Goal: Find specific page/section: Find specific page/section

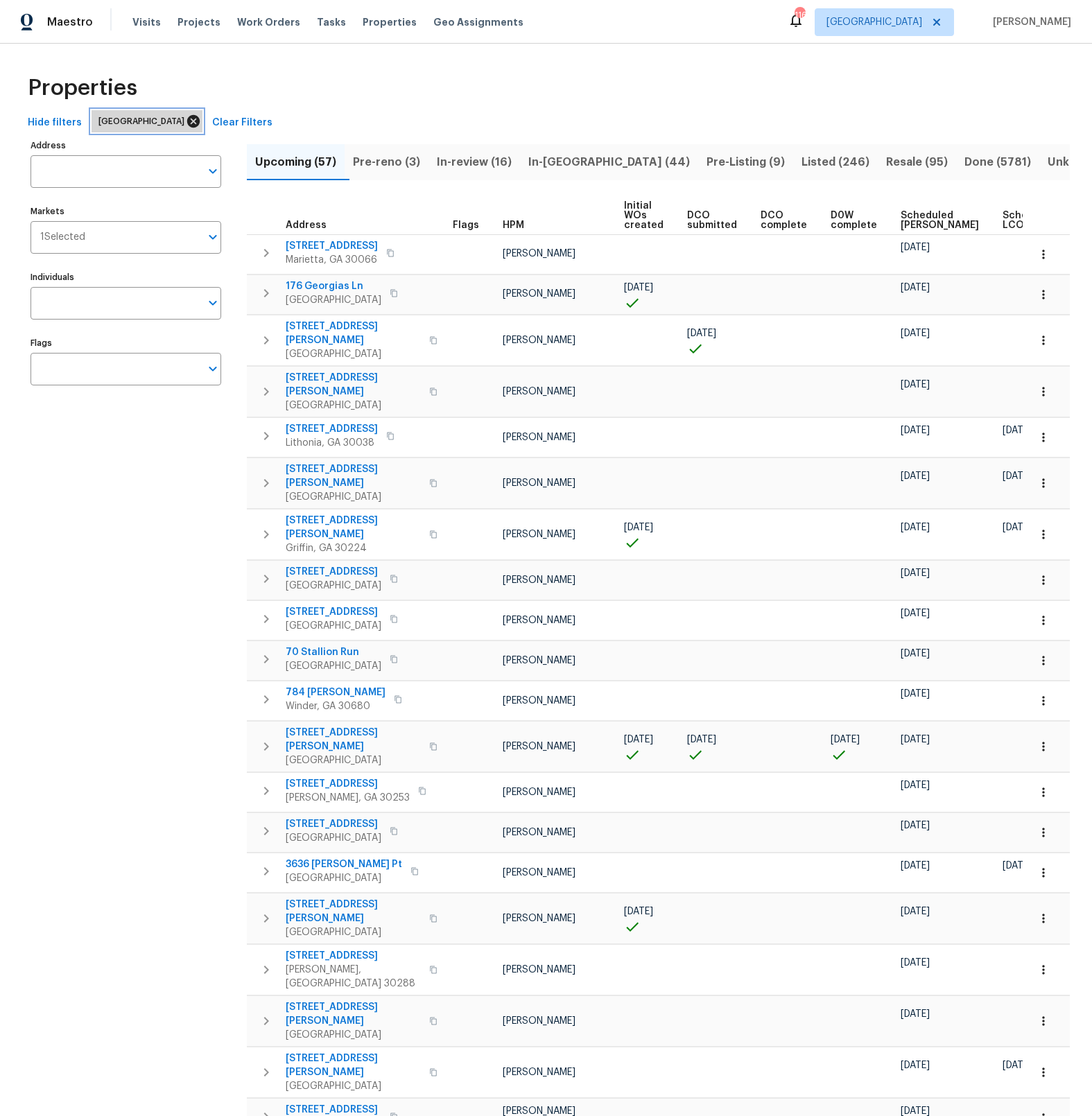
click at [187, 123] on icon at bounding box center [193, 121] width 13 height 13
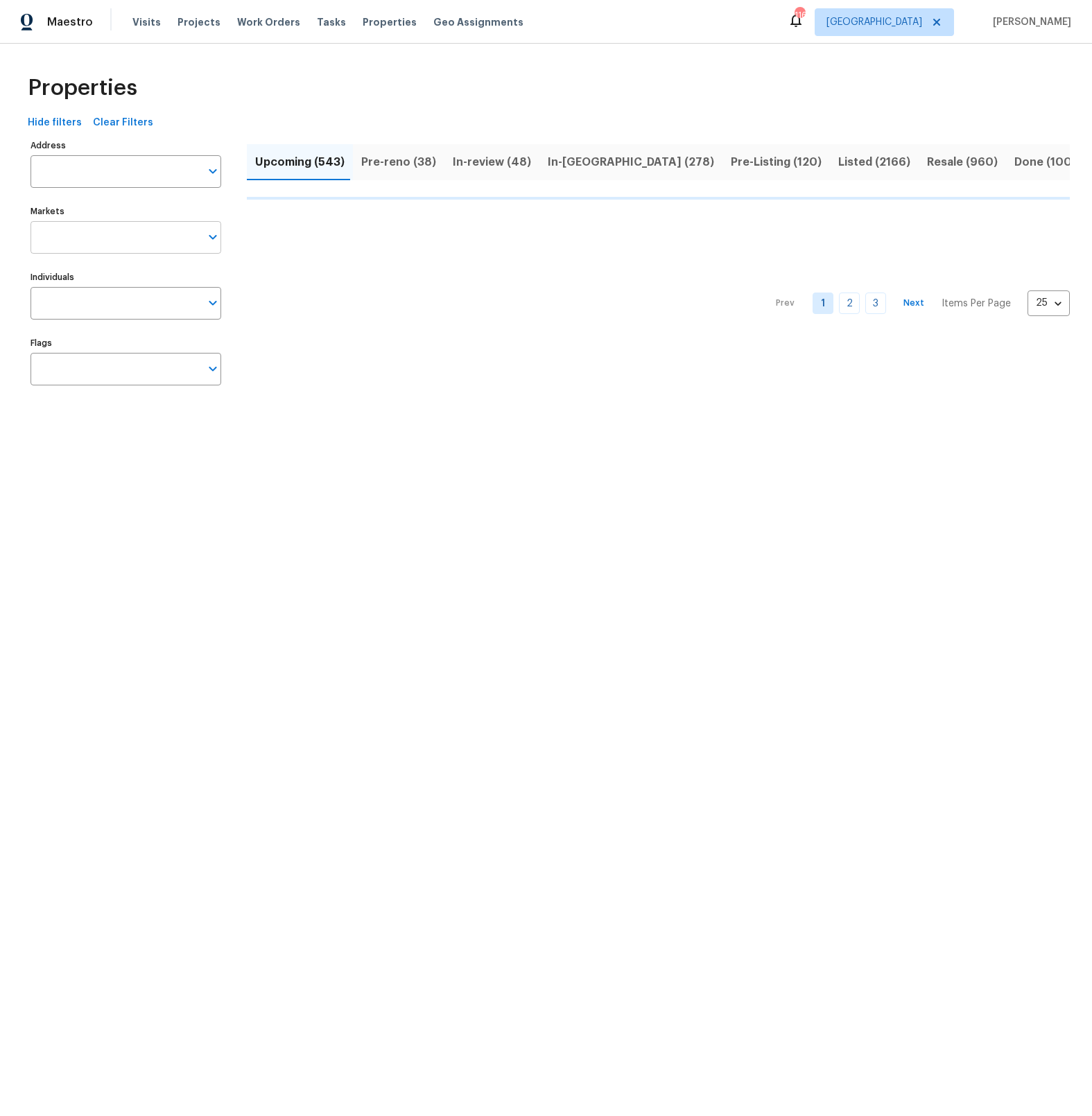
click at [213, 236] on icon "Open" at bounding box center [213, 237] width 17 height 17
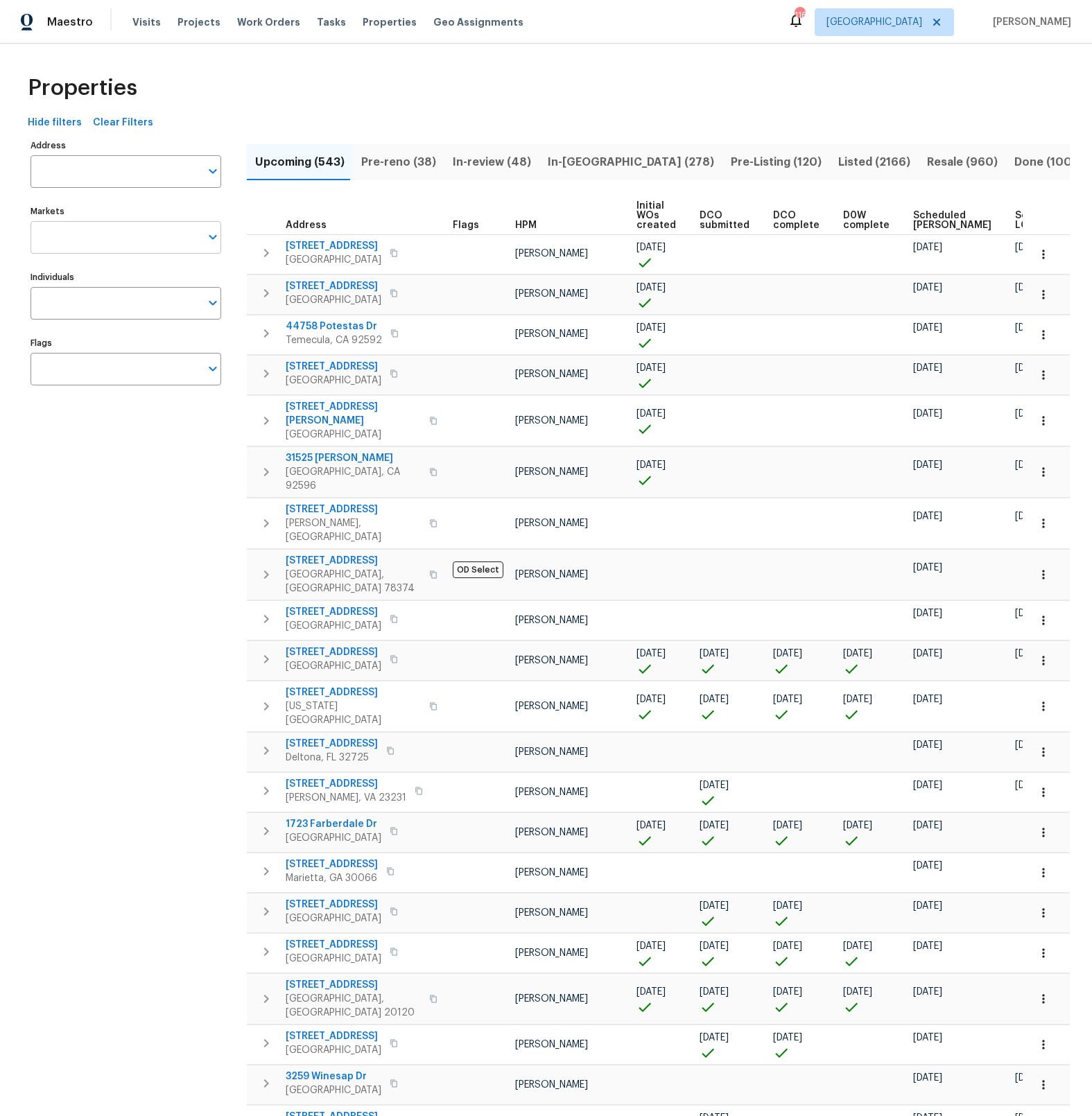
click at [81, 237] on input "Markets" at bounding box center [116, 237] width 170 height 33
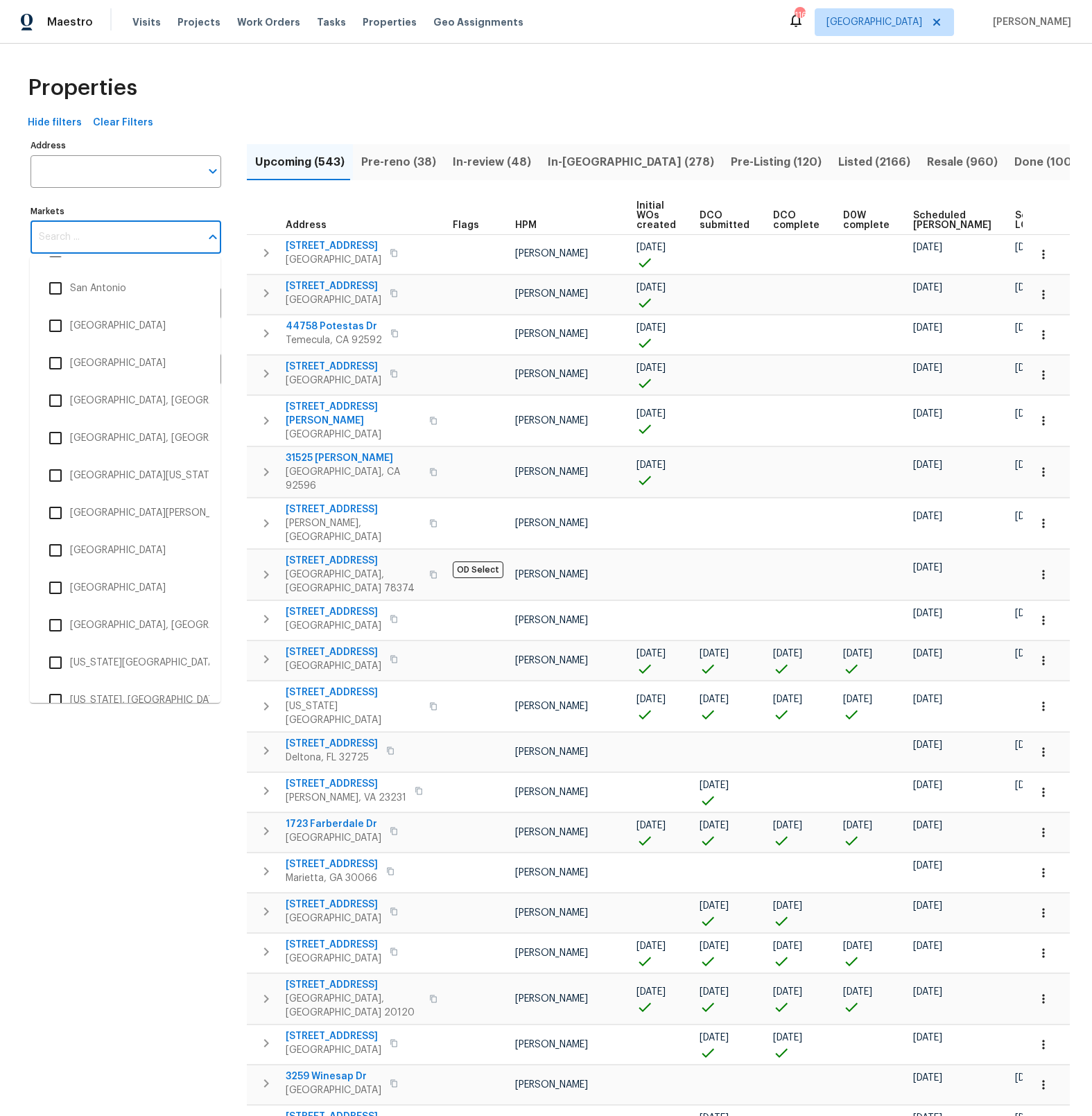
scroll to position [2594, 0]
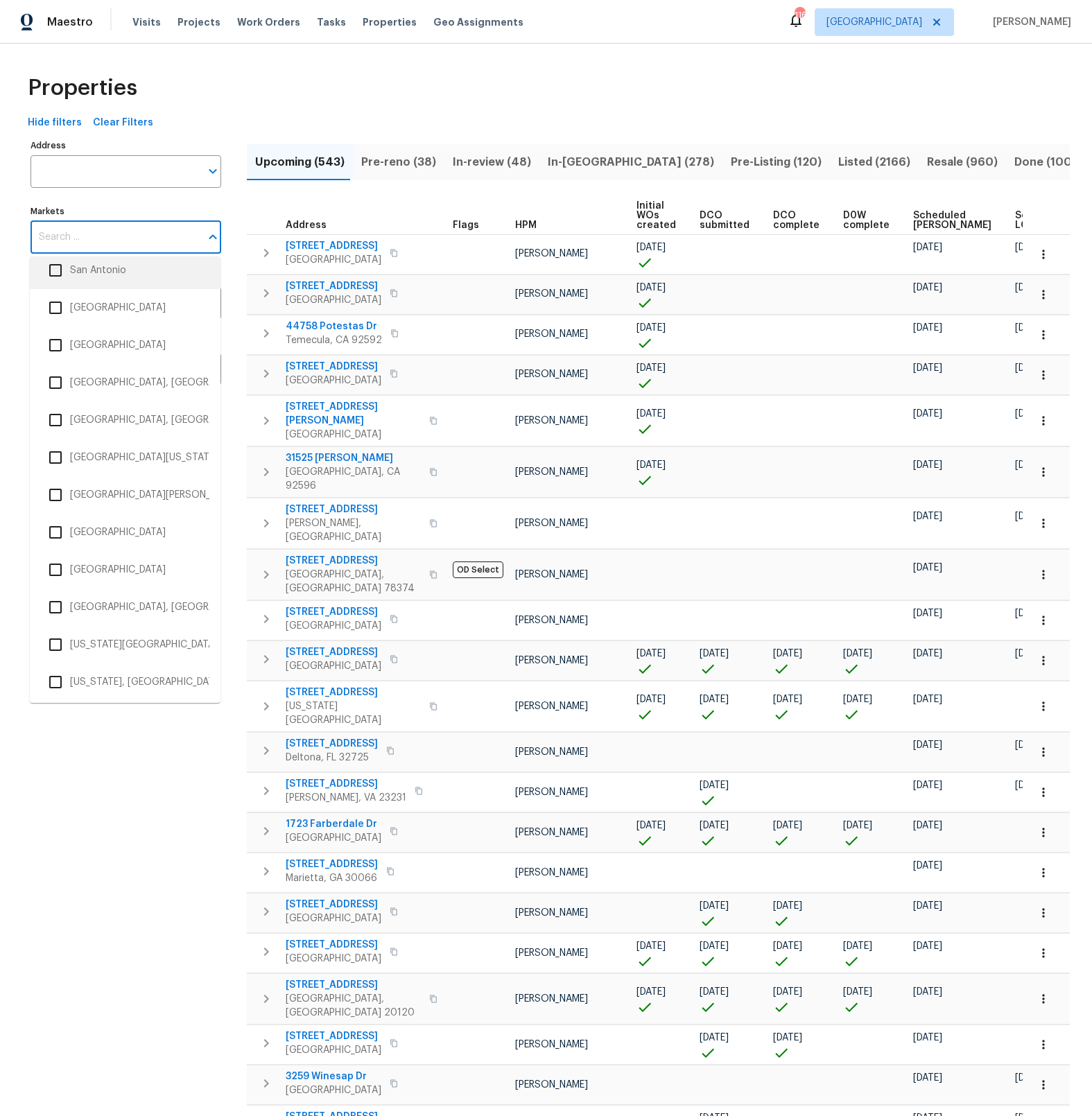
click at [59, 268] on input "checkbox" at bounding box center [55, 270] width 29 height 29
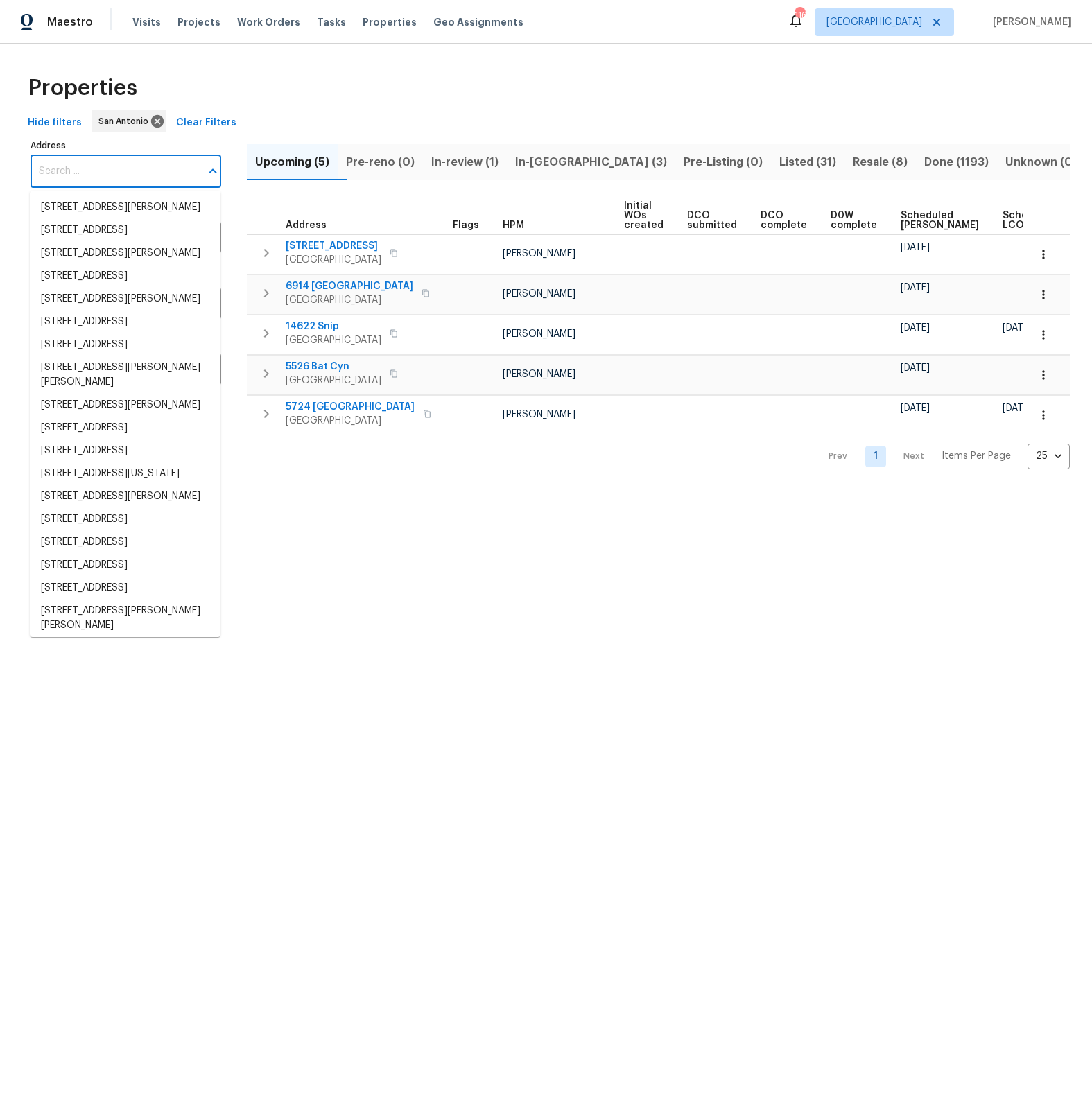
click at [78, 170] on input "Address" at bounding box center [116, 171] width 170 height 33
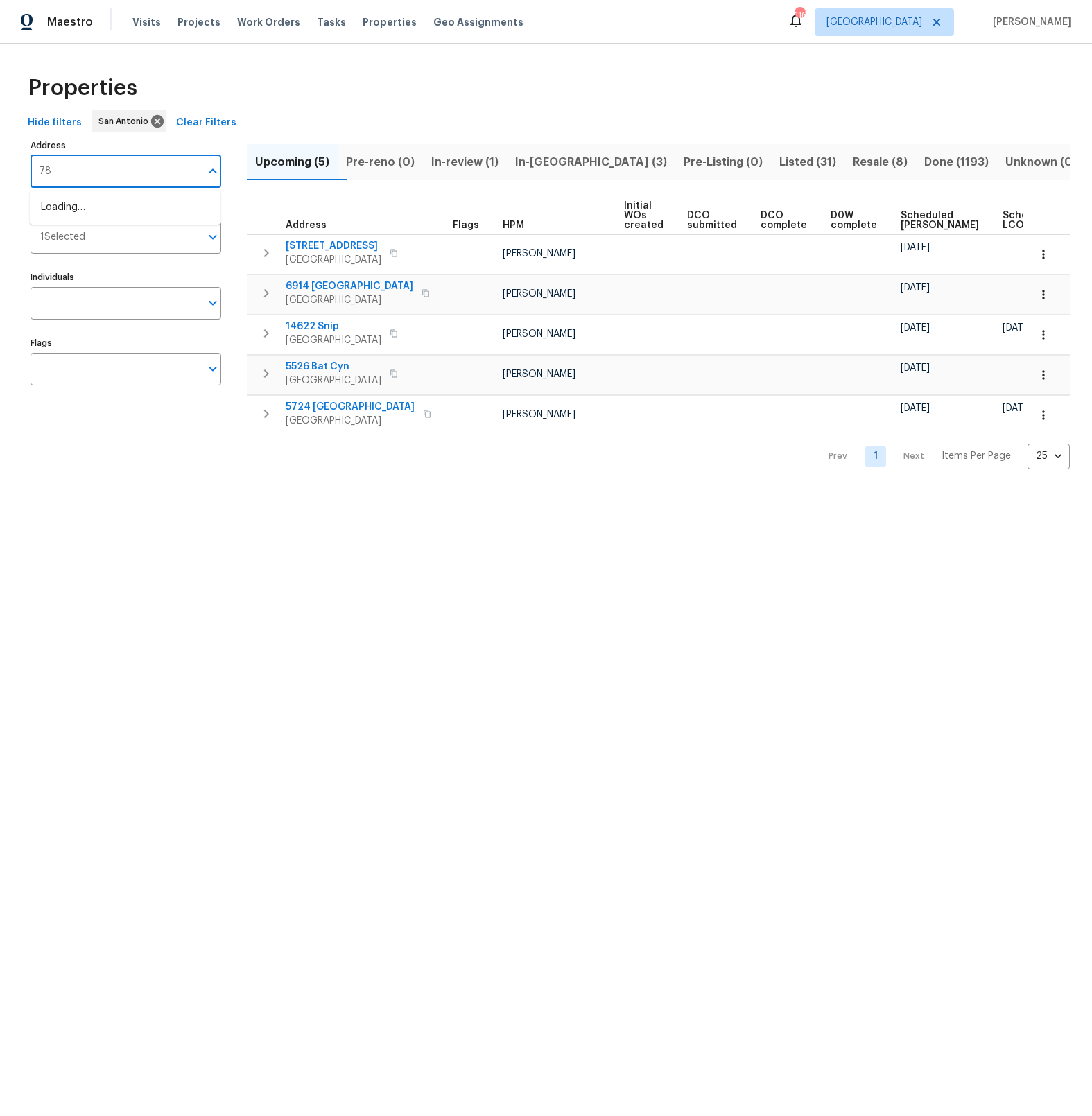
type input "7"
